Goal: Transaction & Acquisition: Purchase product/service

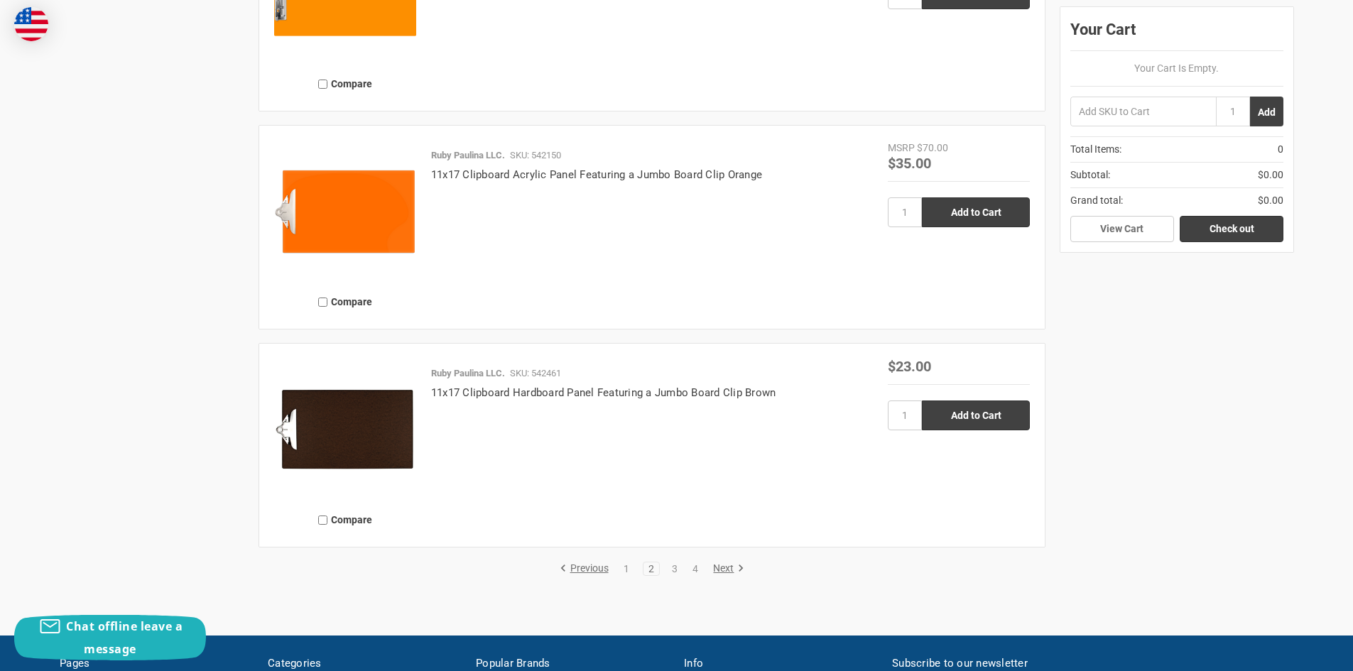
scroll to position [3266, 0]
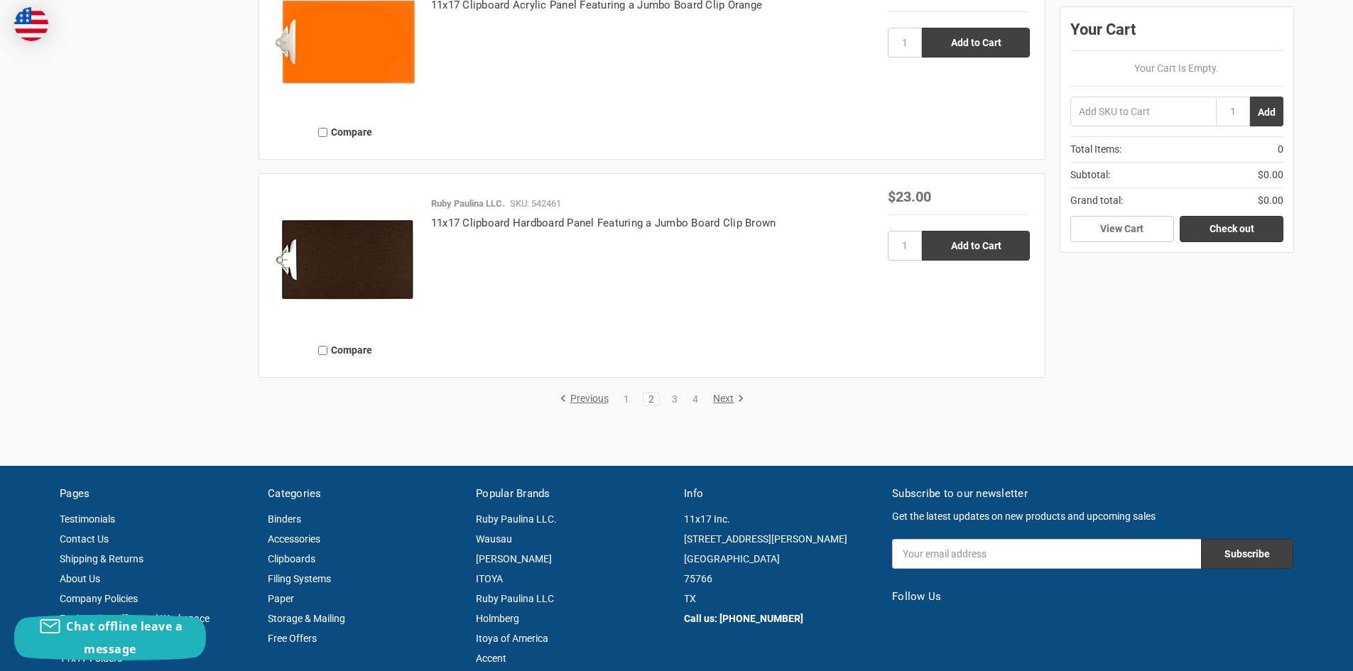
click at [727, 405] on link "Next" at bounding box center [726, 399] width 36 height 13
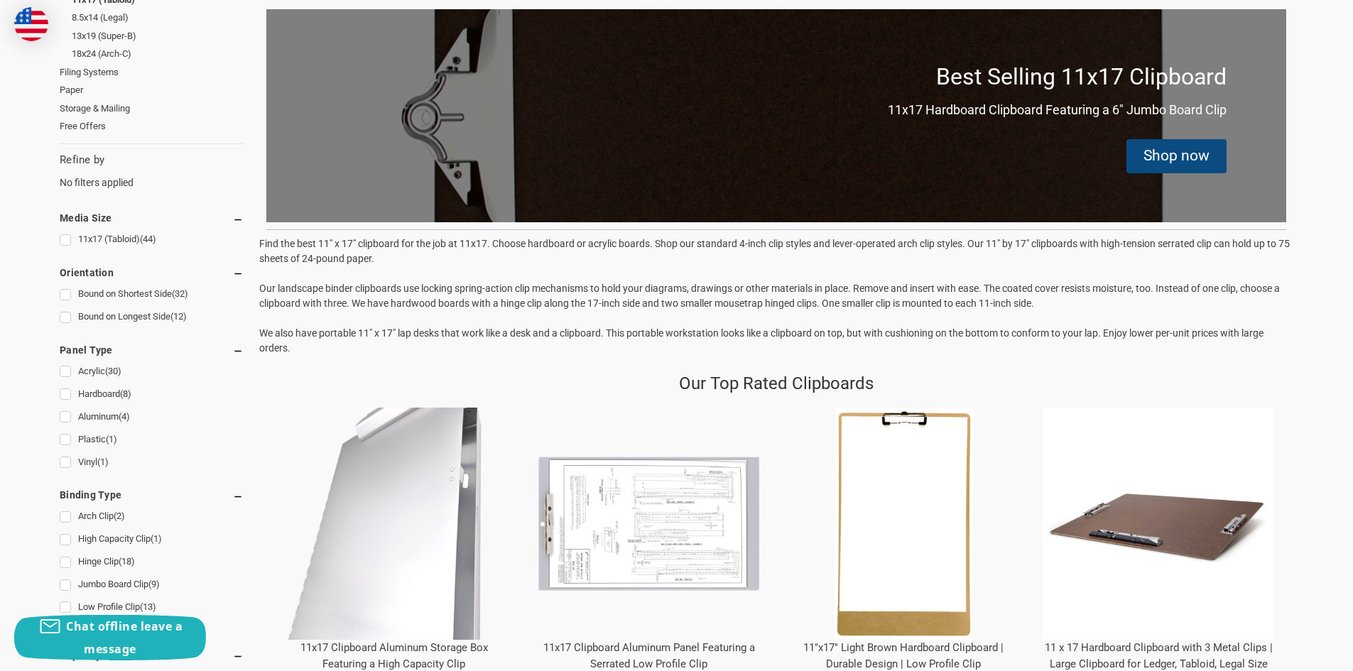
scroll to position [284, 0]
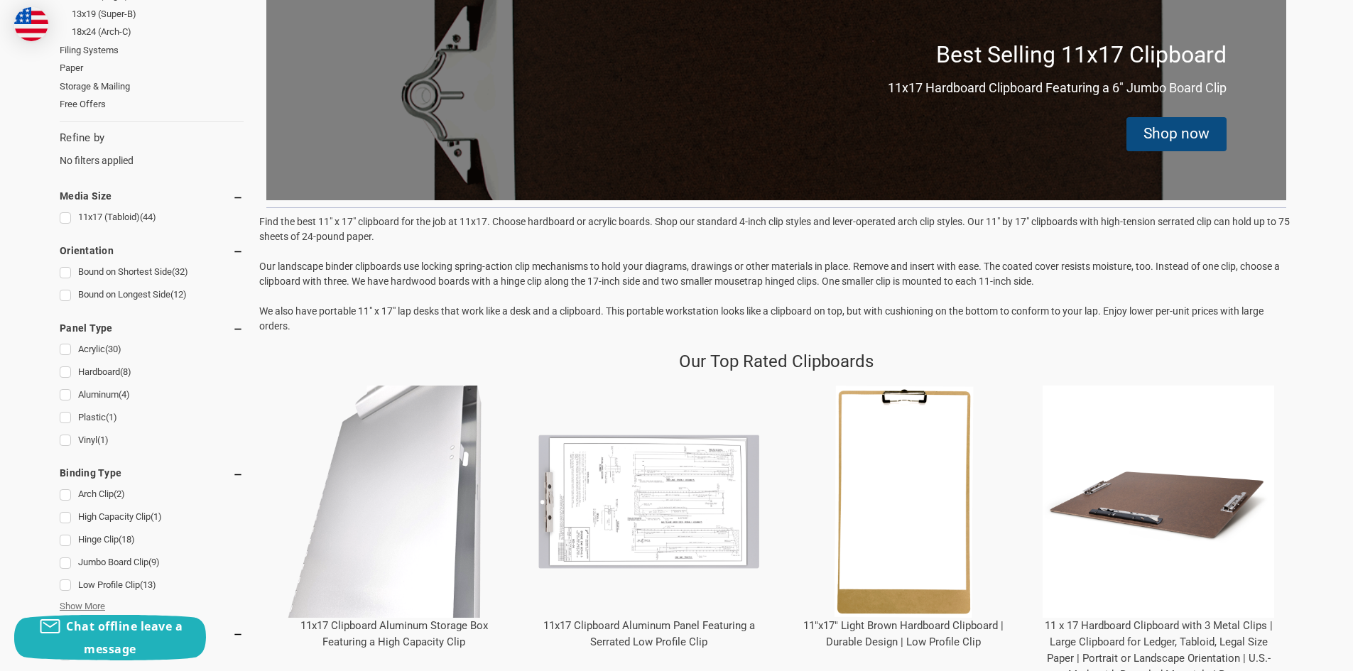
click at [96, 606] on span "Show More" at bounding box center [82, 606] width 45 height 14
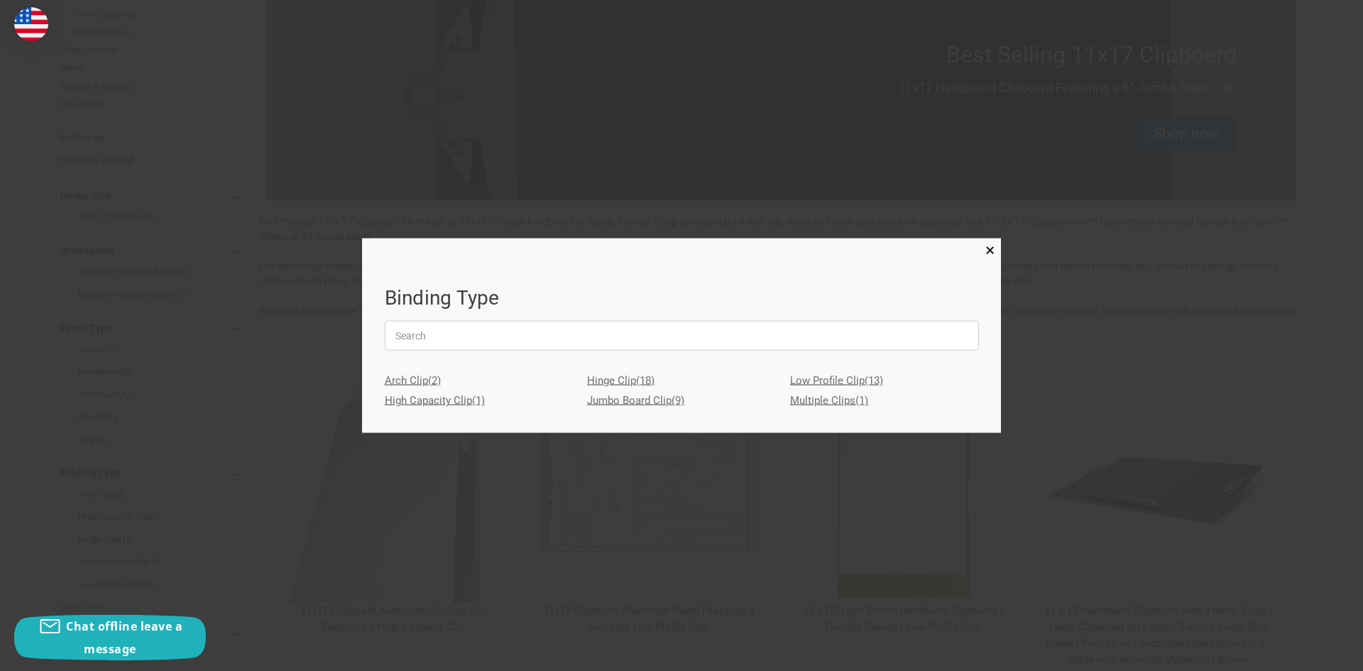
click at [445, 398] on link "High Capacity Clip (1)" at bounding box center [479, 401] width 189 height 21
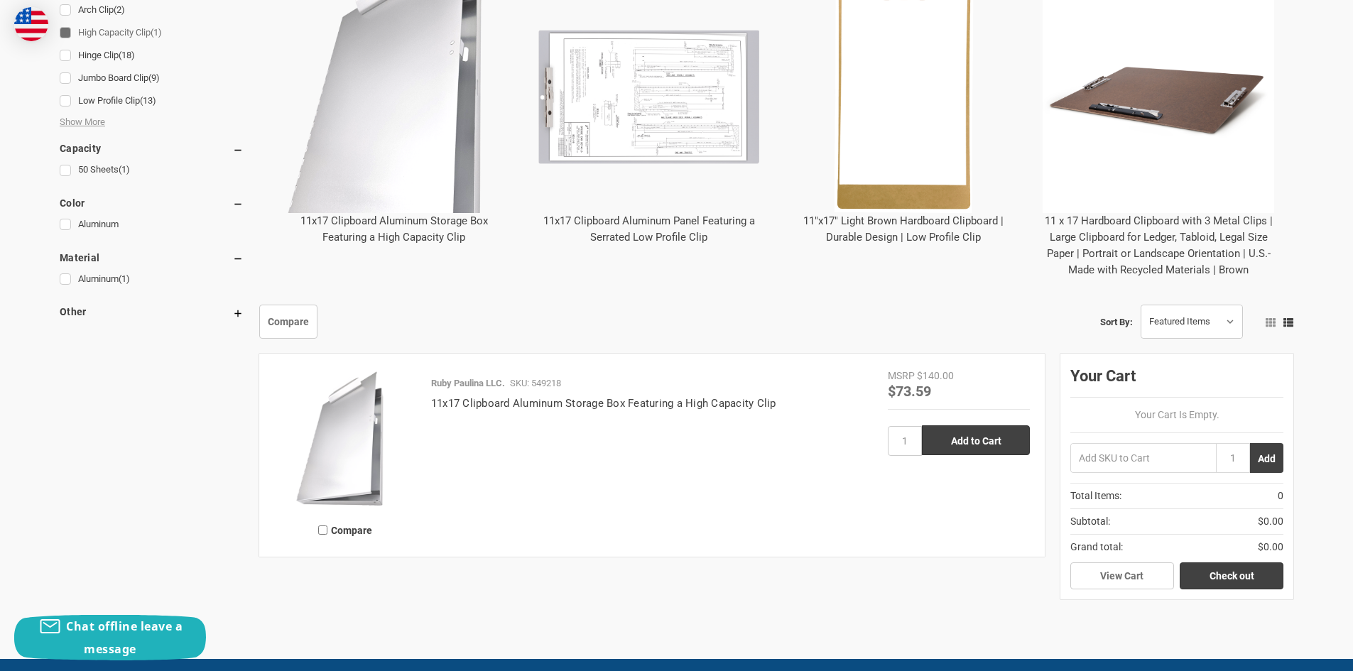
scroll to position [781, 0]
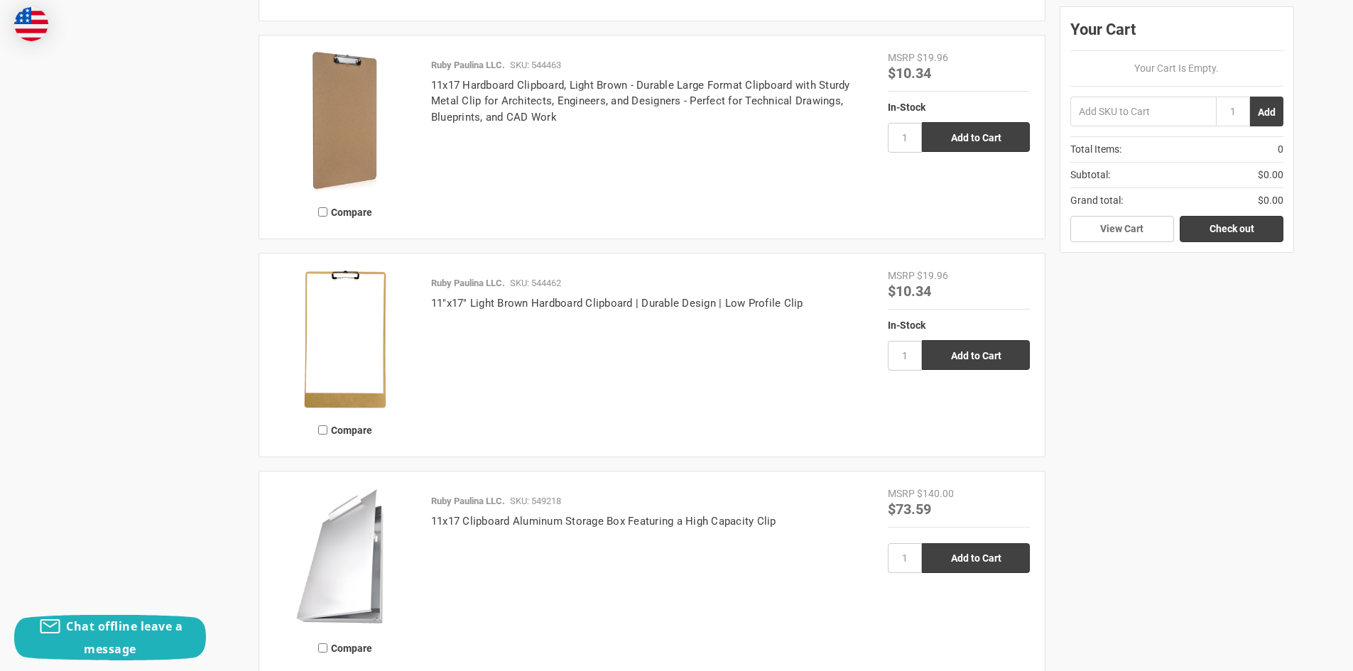
scroll to position [1562, 0]
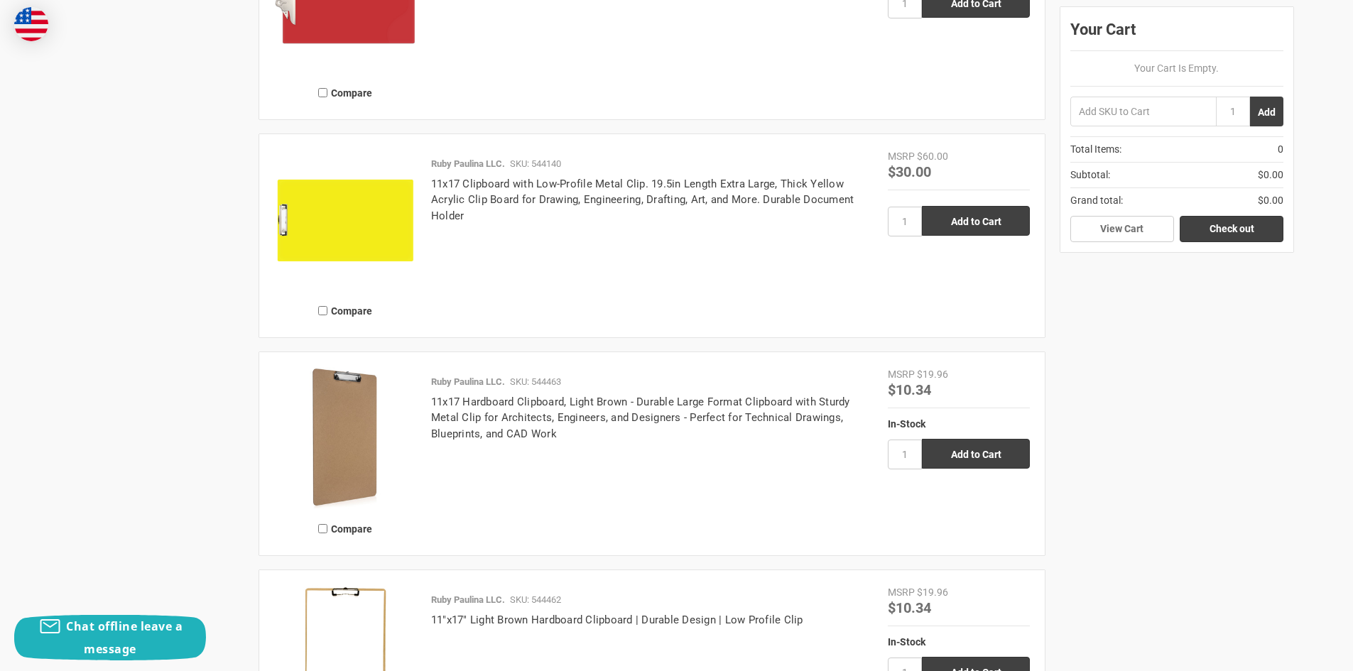
scroll to position [3266, 0]
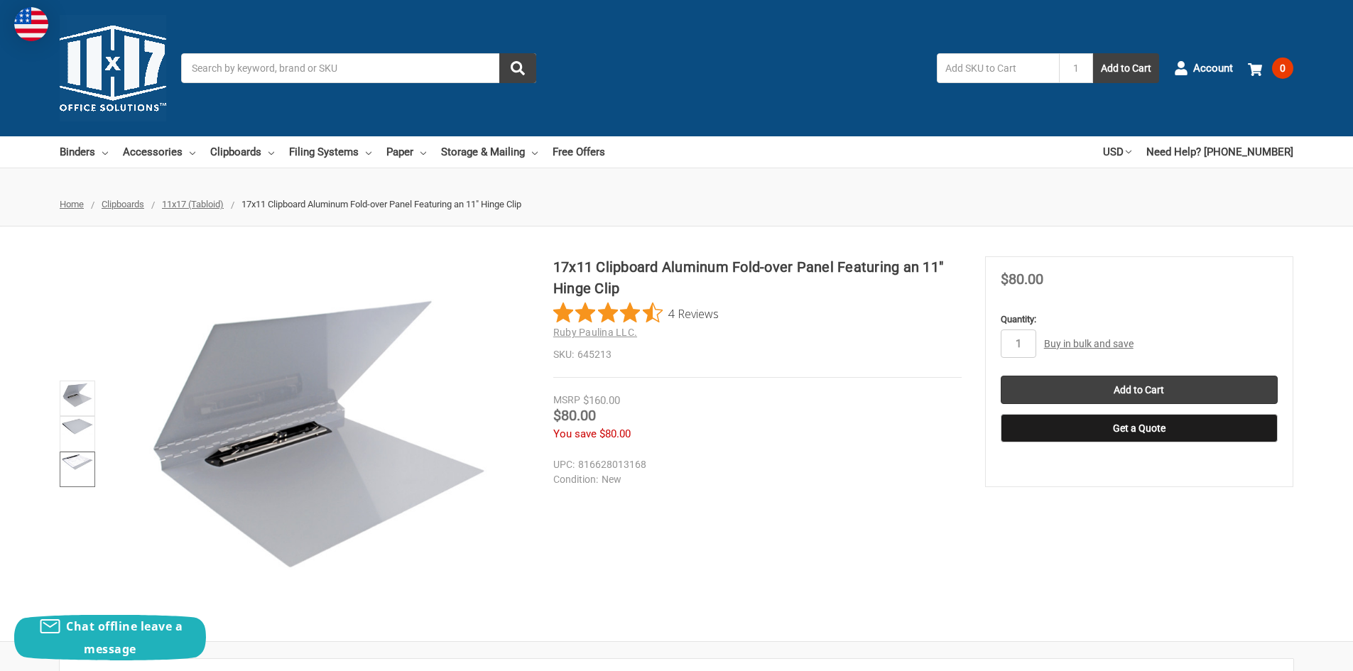
click at [77, 462] on img at bounding box center [77, 462] width 31 height 16
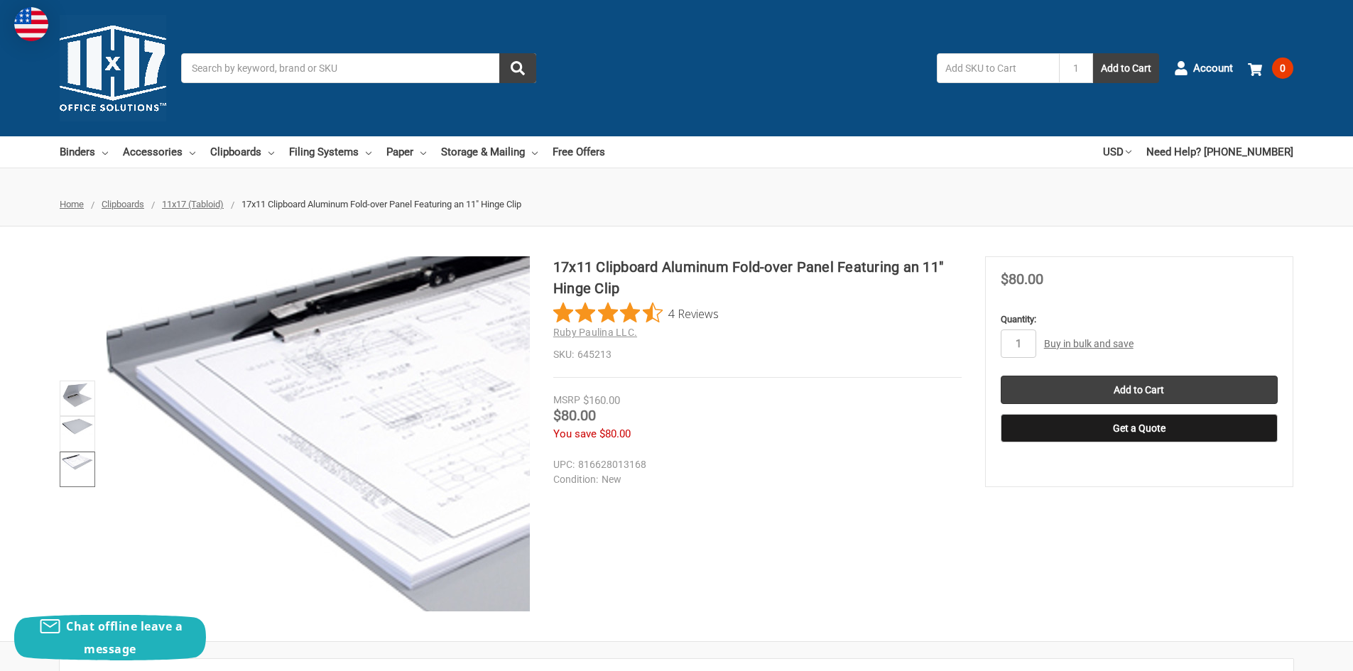
click at [249, 387] on img at bounding box center [545, 427] width 909 height 467
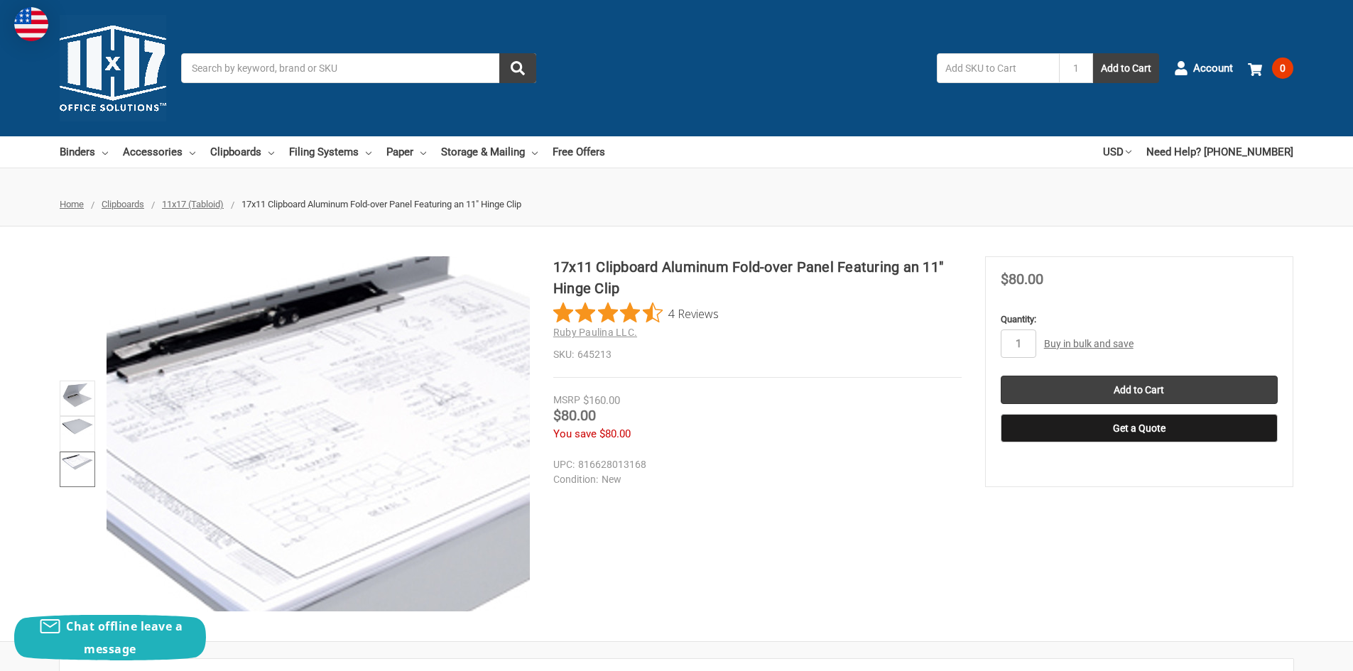
click at [256, 324] on img at bounding box center [389, 467] width 909 height 467
